Goal: Subscribe to service/newsletter

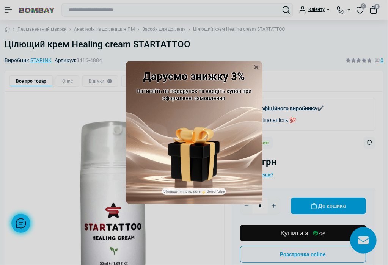
click at [256, 65] on icon at bounding box center [257, 67] width 8 height 8
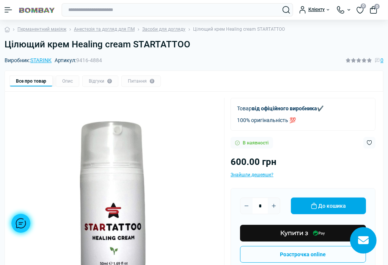
click at [302, 8] on div "Клієнту" at bounding box center [314, 10] width 31 height 8
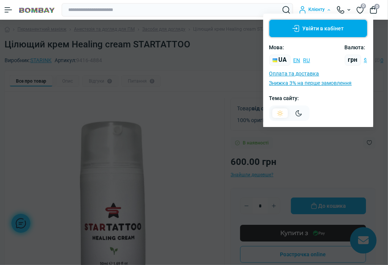
click at [326, 27] on button "Увійти в кабінет" at bounding box center [318, 28] width 98 height 17
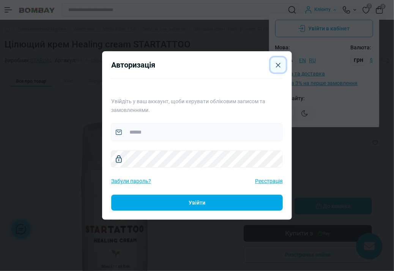
drag, startPoint x: 274, startPoint y: 65, endPoint x: 305, endPoint y: 73, distance: 32.1
click at [276, 65] on icon "Close" at bounding box center [278, 65] width 5 height 5
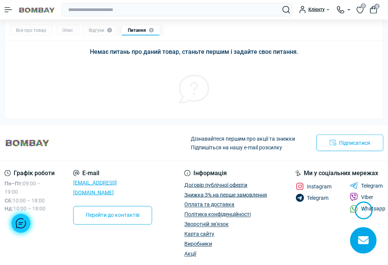
scroll to position [790, 0]
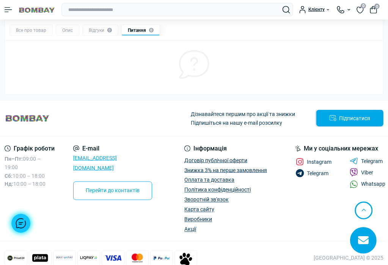
click at [345, 110] on button "Підписатися" at bounding box center [349, 118] width 67 height 17
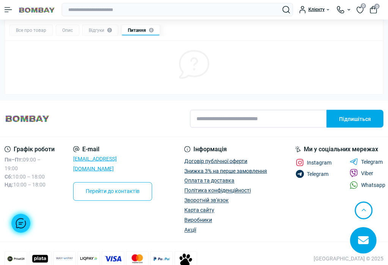
paste input "**********"
type input "**********"
click at [366, 113] on button "Підпишіться" at bounding box center [355, 119] width 57 height 18
click at [358, 110] on button "Підписатися" at bounding box center [349, 118] width 67 height 17
